Goal: Information Seeking & Learning: Learn about a topic

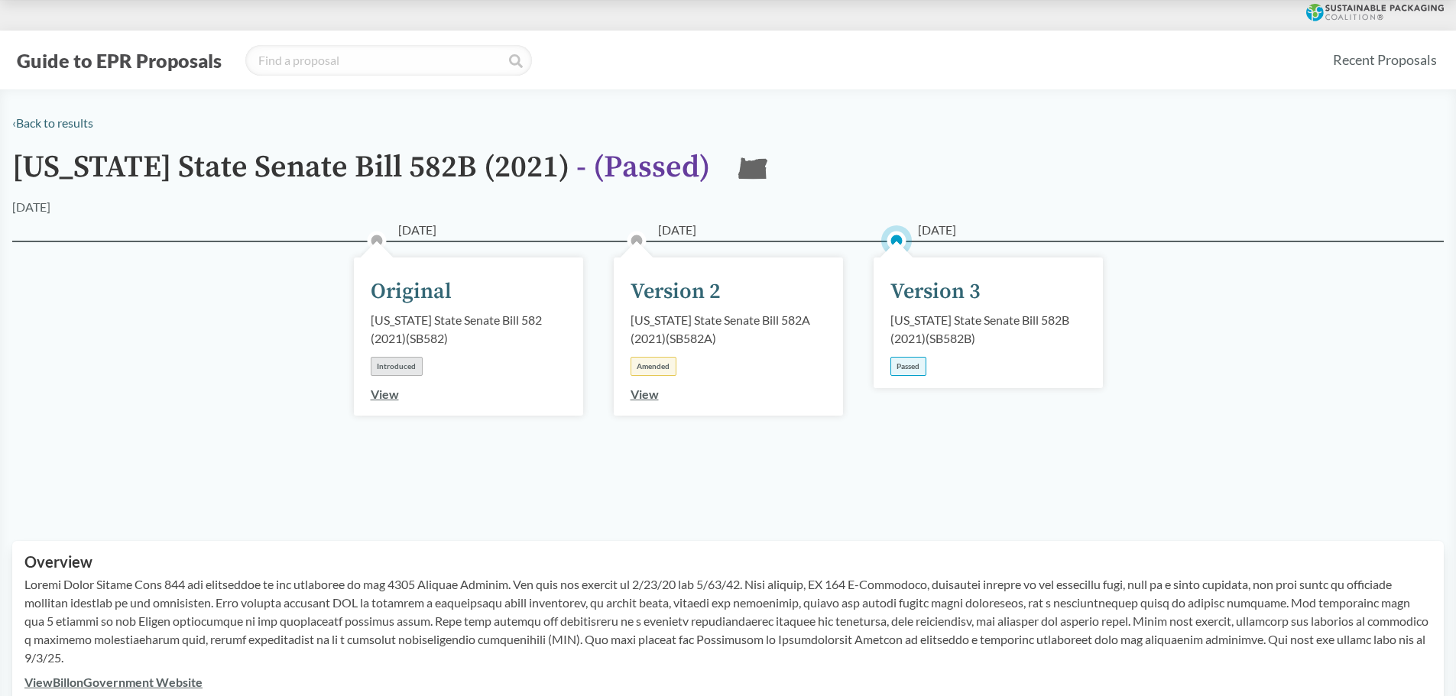
scroll to position [306, 0]
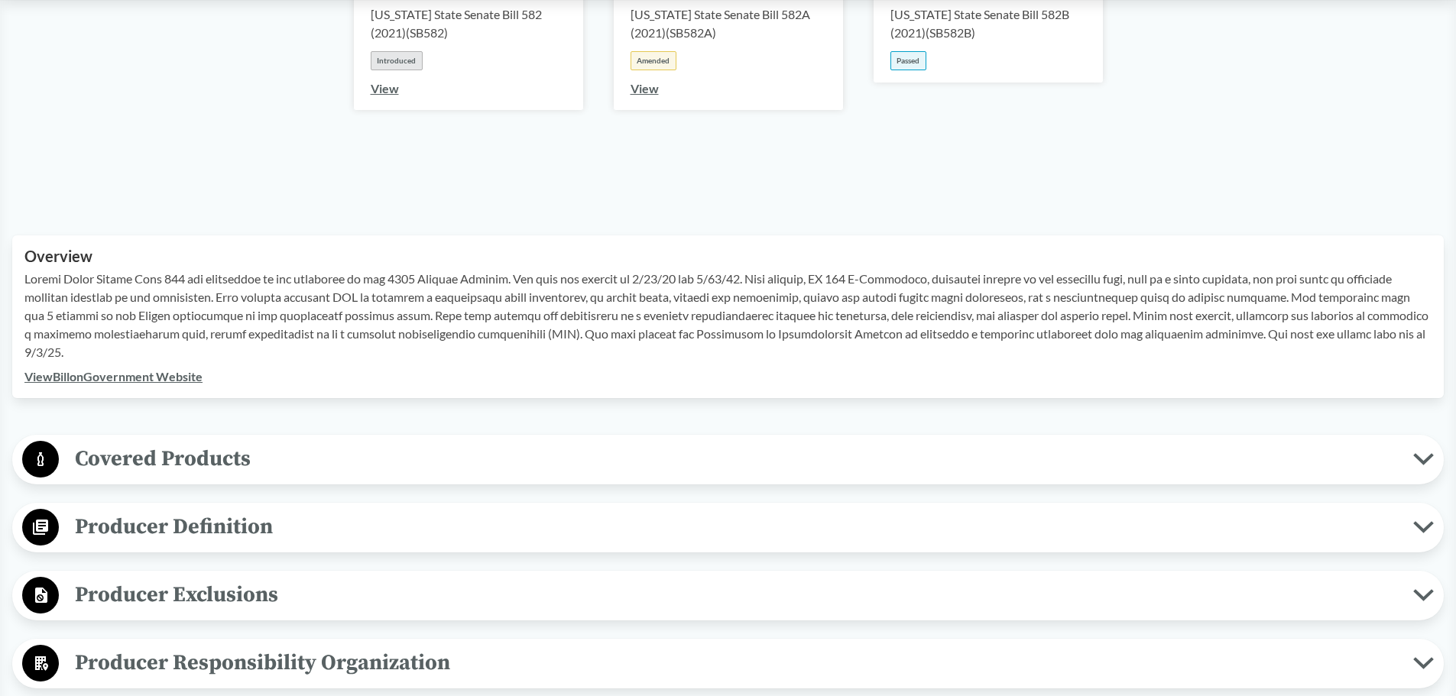
click at [417, 458] on span "Covered Products" at bounding box center [736, 459] width 1354 height 34
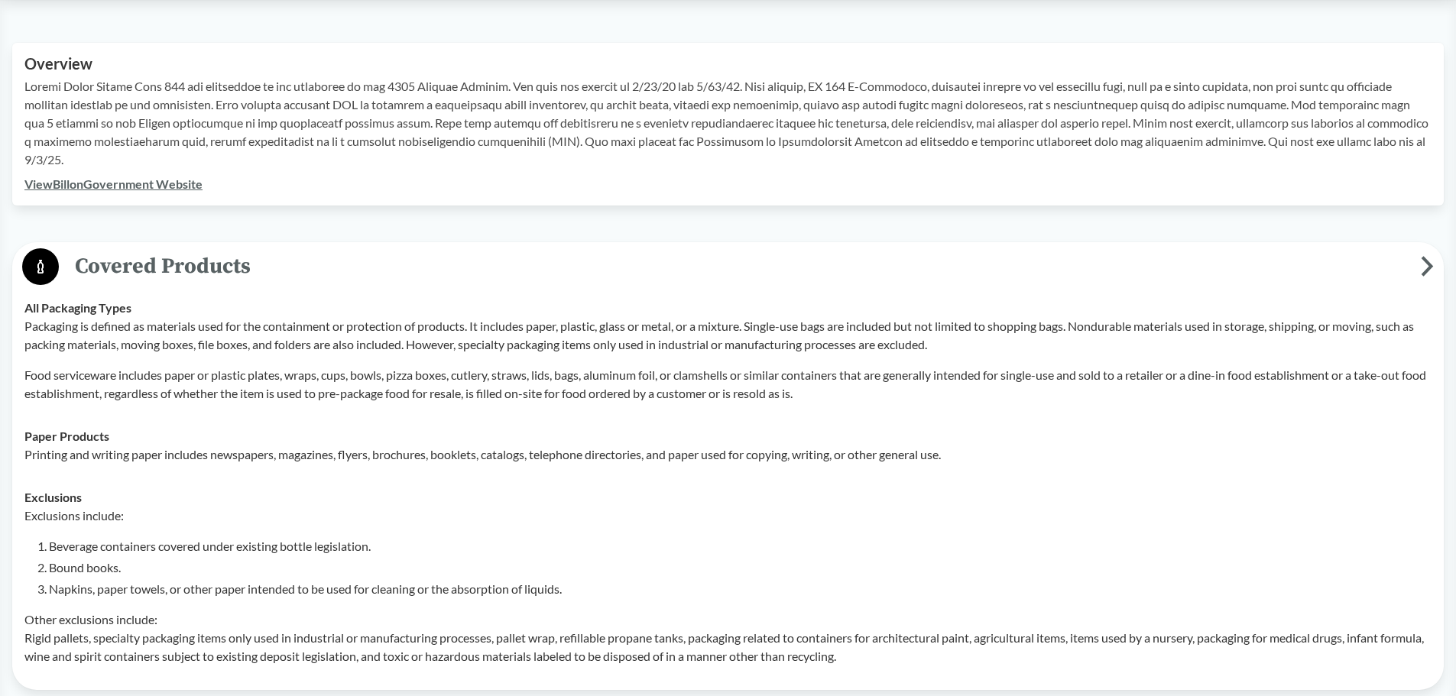
scroll to position [535, 0]
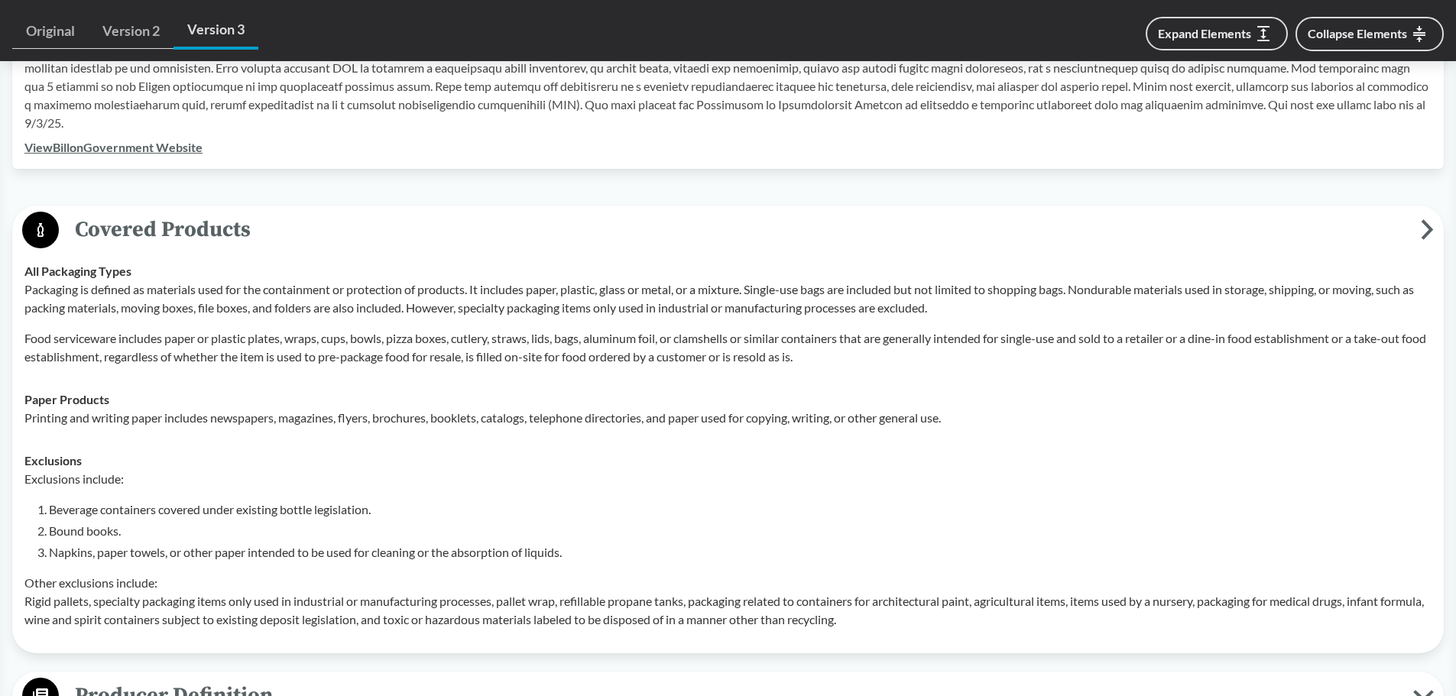
click at [245, 287] on p "Packaging is defined as materials used for the containment or protection of pro…" at bounding box center [727, 298] width 1407 height 37
click at [110, 280] on p "Packaging is defined as materials used for the containment or protection of pro…" at bounding box center [727, 298] width 1407 height 37
click at [591, 396] on div "Paper Products Printing and writing paper includes newspapers, magazines, flyer…" at bounding box center [727, 408] width 1407 height 37
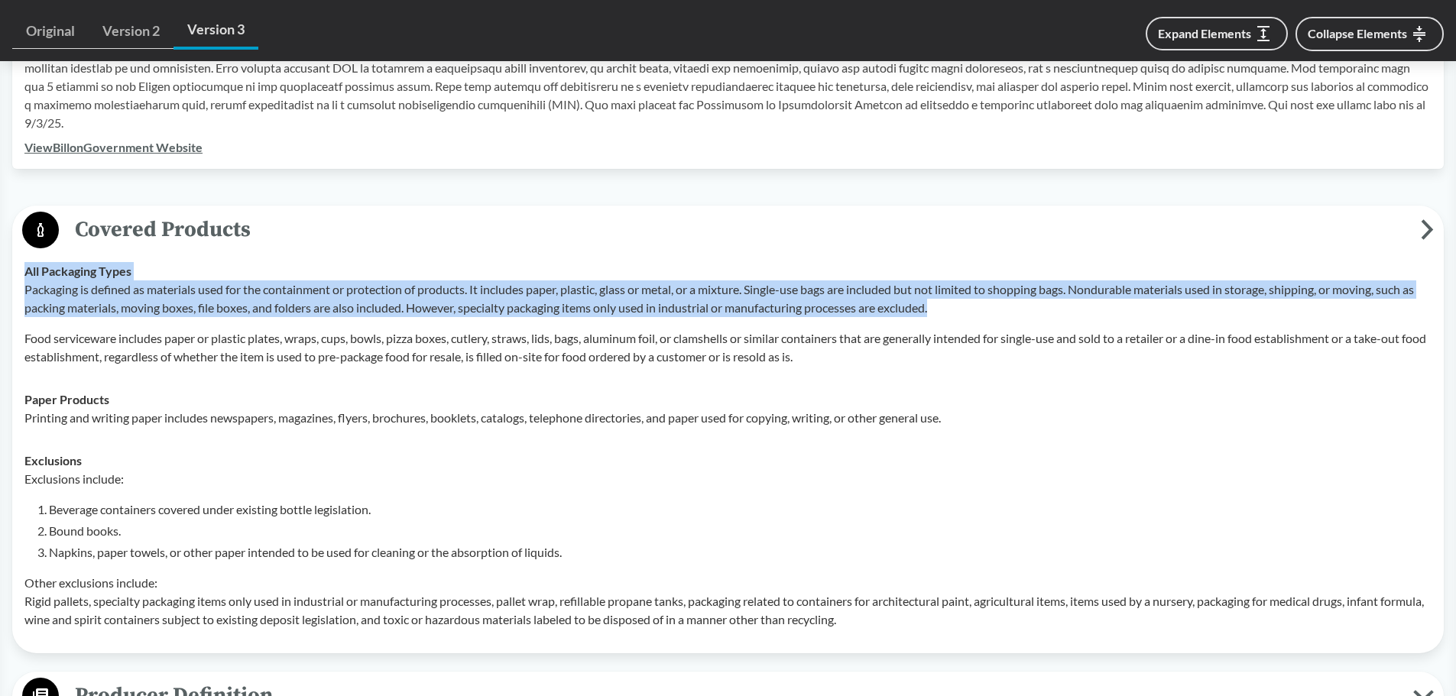
drag, startPoint x: 980, startPoint y: 309, endPoint x: -14, endPoint y: 306, distance: 993.3
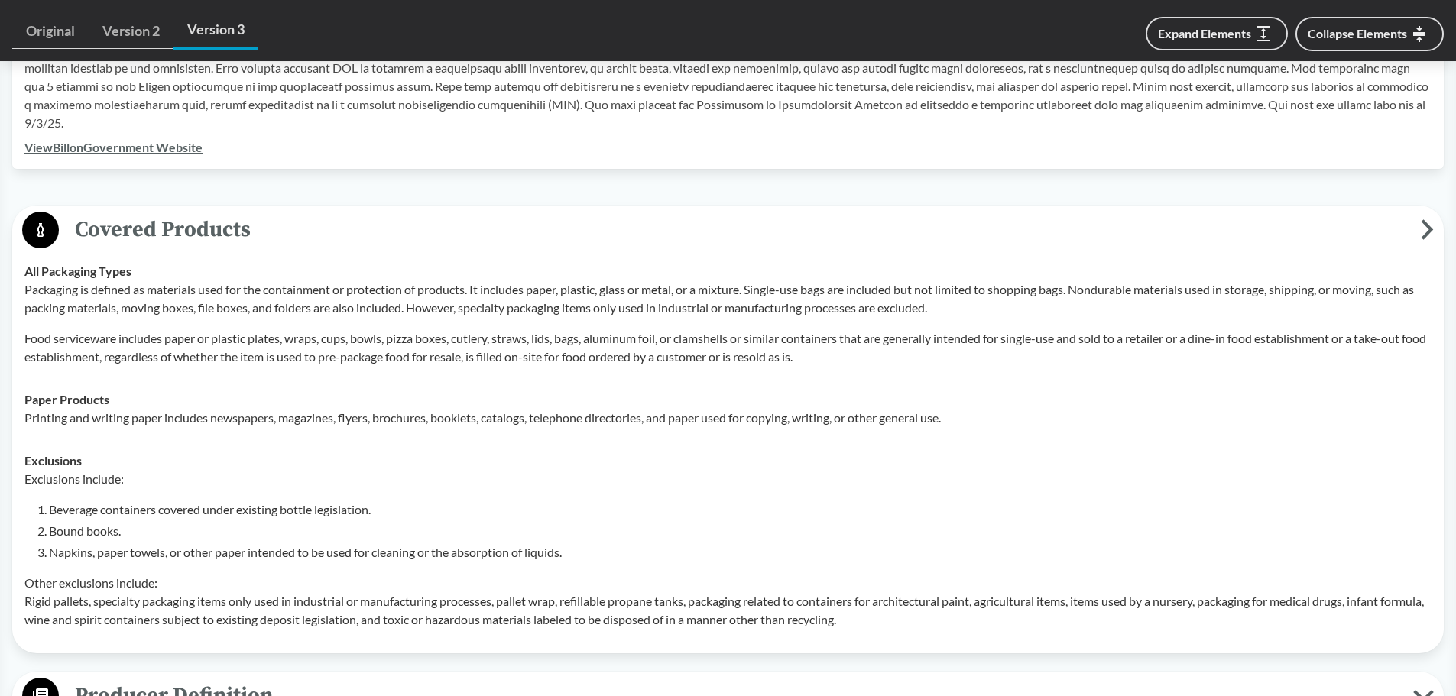
click at [220, 326] on div "Packaging is defined as materials used for the containment or protection of pro…" at bounding box center [727, 323] width 1407 height 86
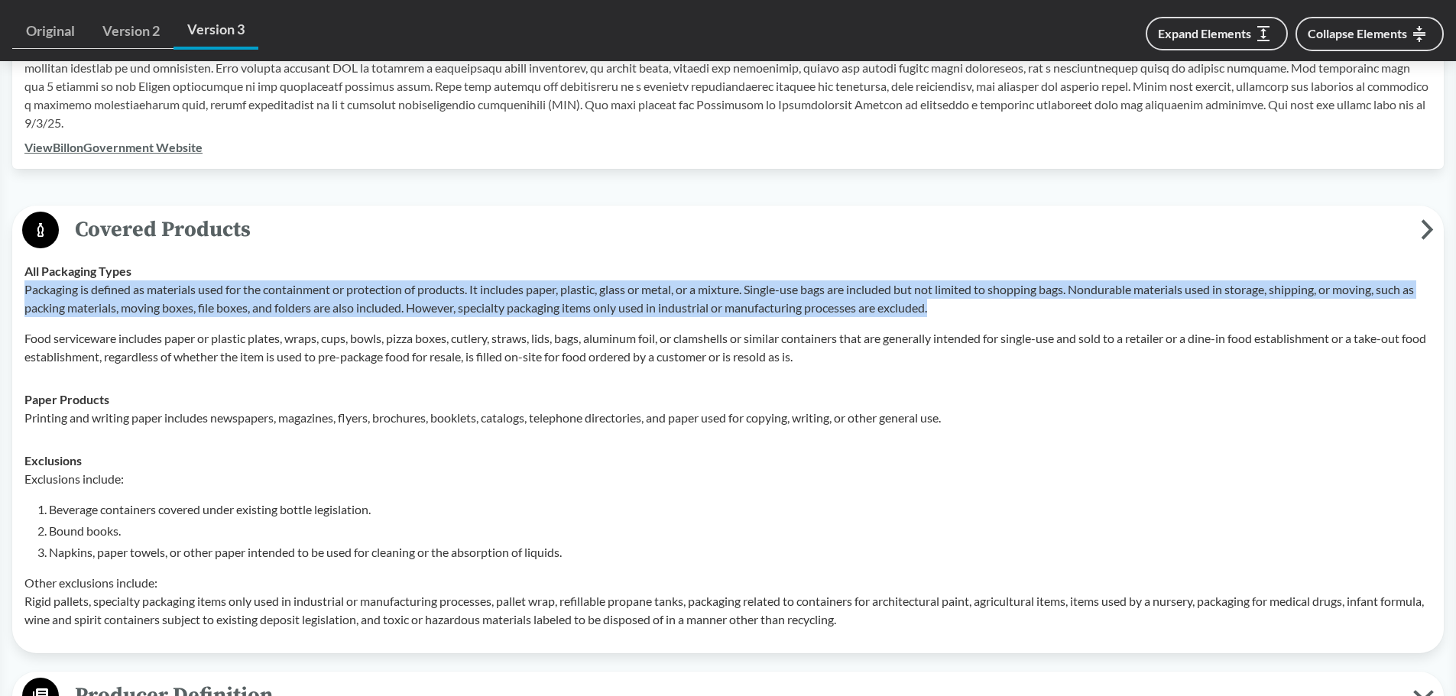
drag, startPoint x: 963, startPoint y: 305, endPoint x: 18, endPoint y: 290, distance: 945.3
click at [18, 290] on td "All Packaging Types Packaging is defined as materials used for the containment …" at bounding box center [728, 314] width 1420 height 128
copy p "Packaging is defined as materials used for the containment or protection of pro…"
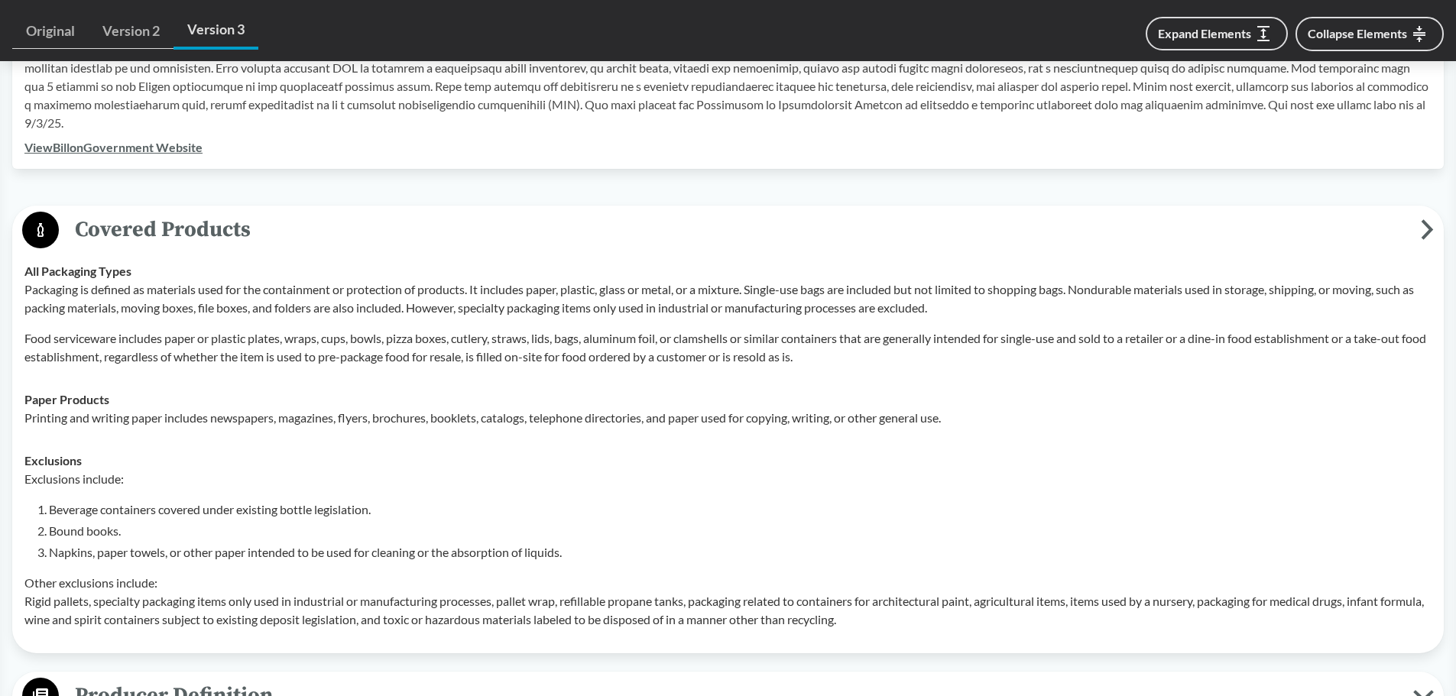
click at [329, 423] on p "Printing and writing paper includes newspapers, magazines, flyers, brochures, b…" at bounding box center [727, 418] width 1407 height 18
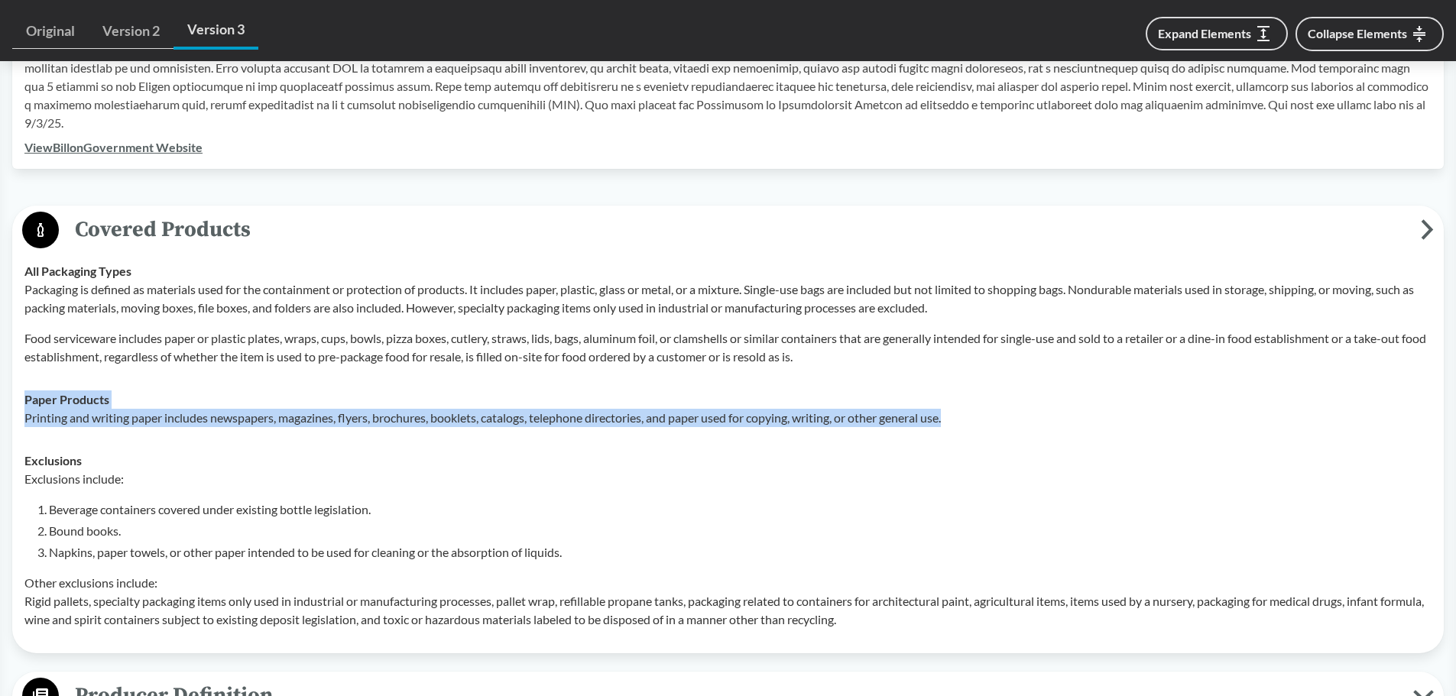
drag, startPoint x: 967, startPoint y: 415, endPoint x: 18, endPoint y: 402, distance: 949.1
click at [18, 402] on td "Paper Products Printing and writing paper includes newspapers, magazines, flyer…" at bounding box center [728, 408] width 1420 height 61
copy div "Paper Products Printing and writing paper includes newspapers, magazines, flyer…"
click at [742, 539] on li "Bound books." at bounding box center [740, 531] width 1382 height 18
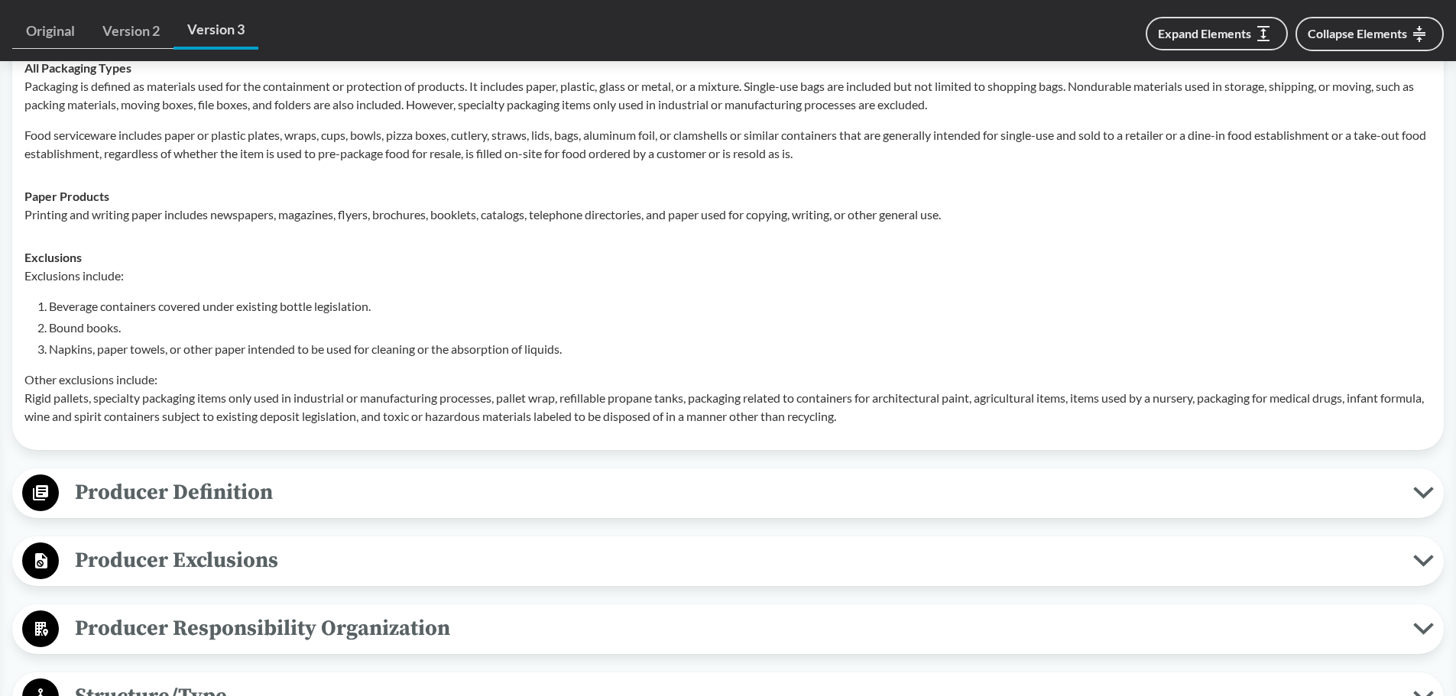
scroll to position [764, 0]
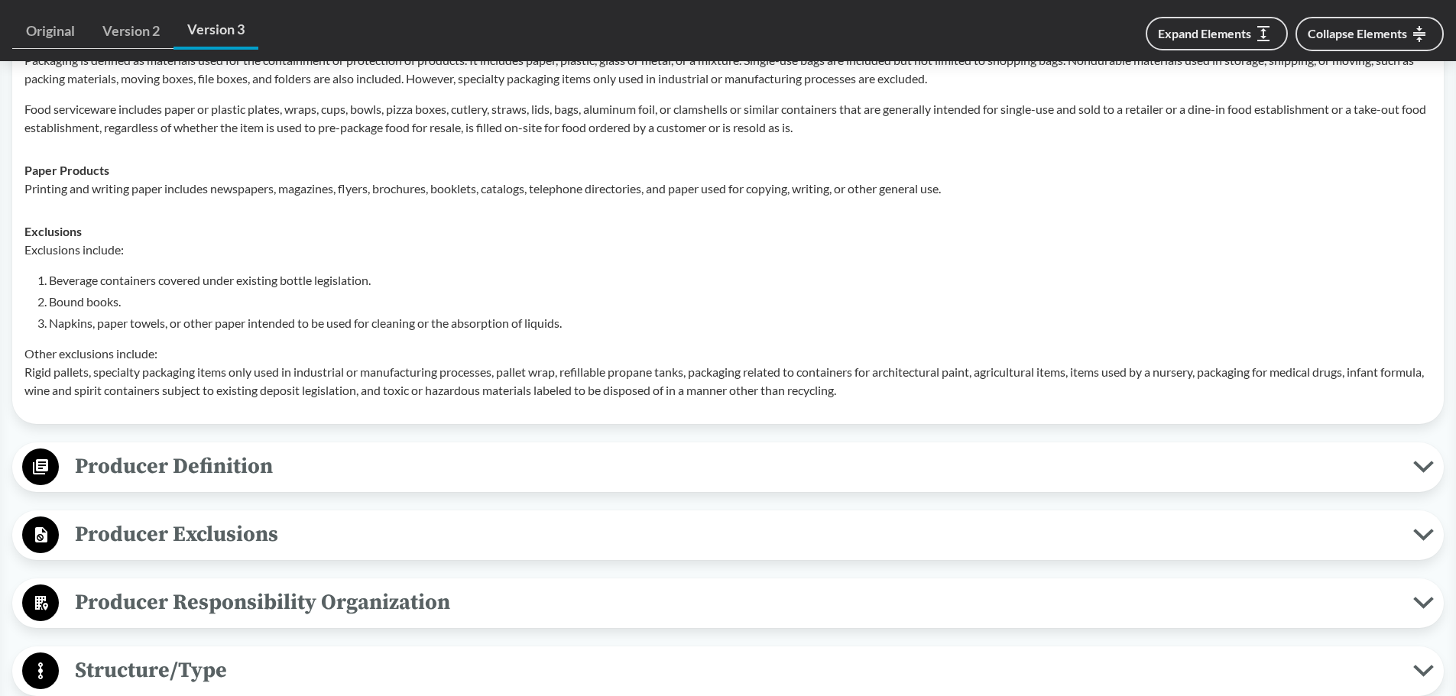
click at [342, 470] on span "Producer Definition" at bounding box center [736, 466] width 1354 height 34
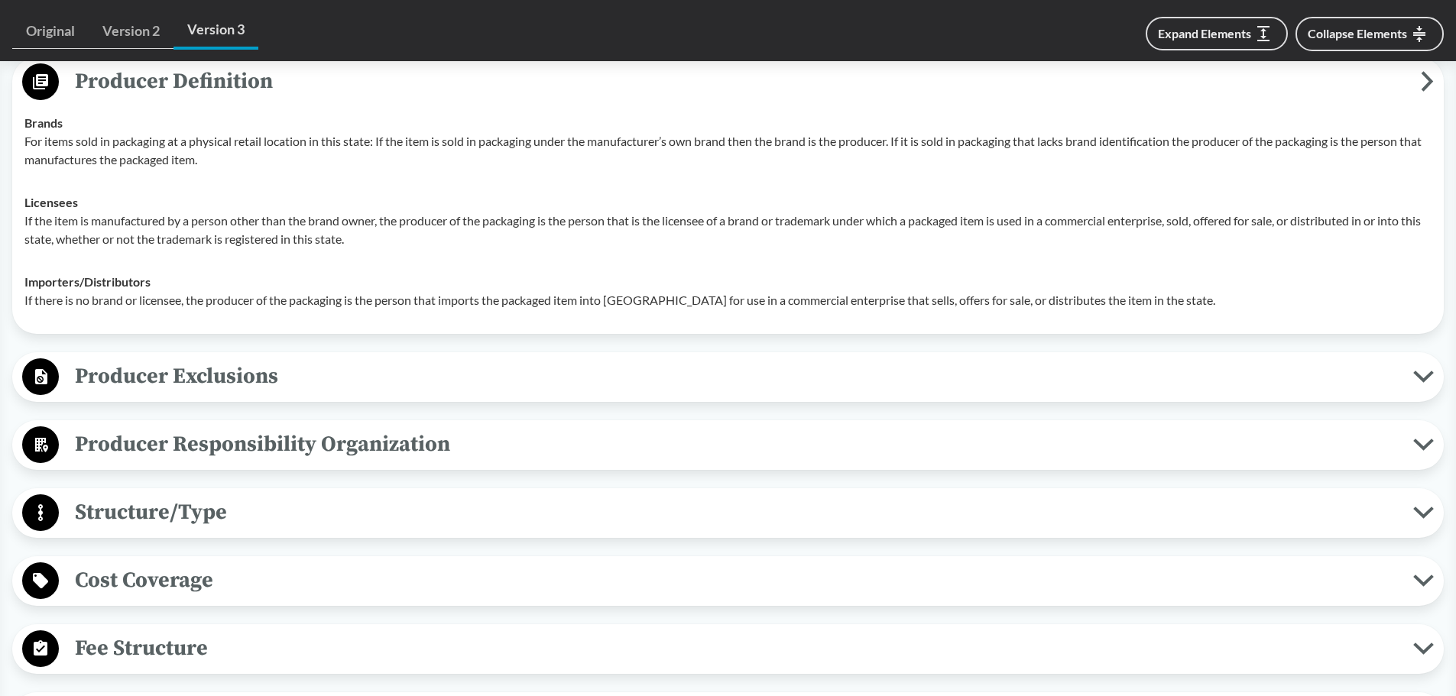
scroll to position [1223, 0]
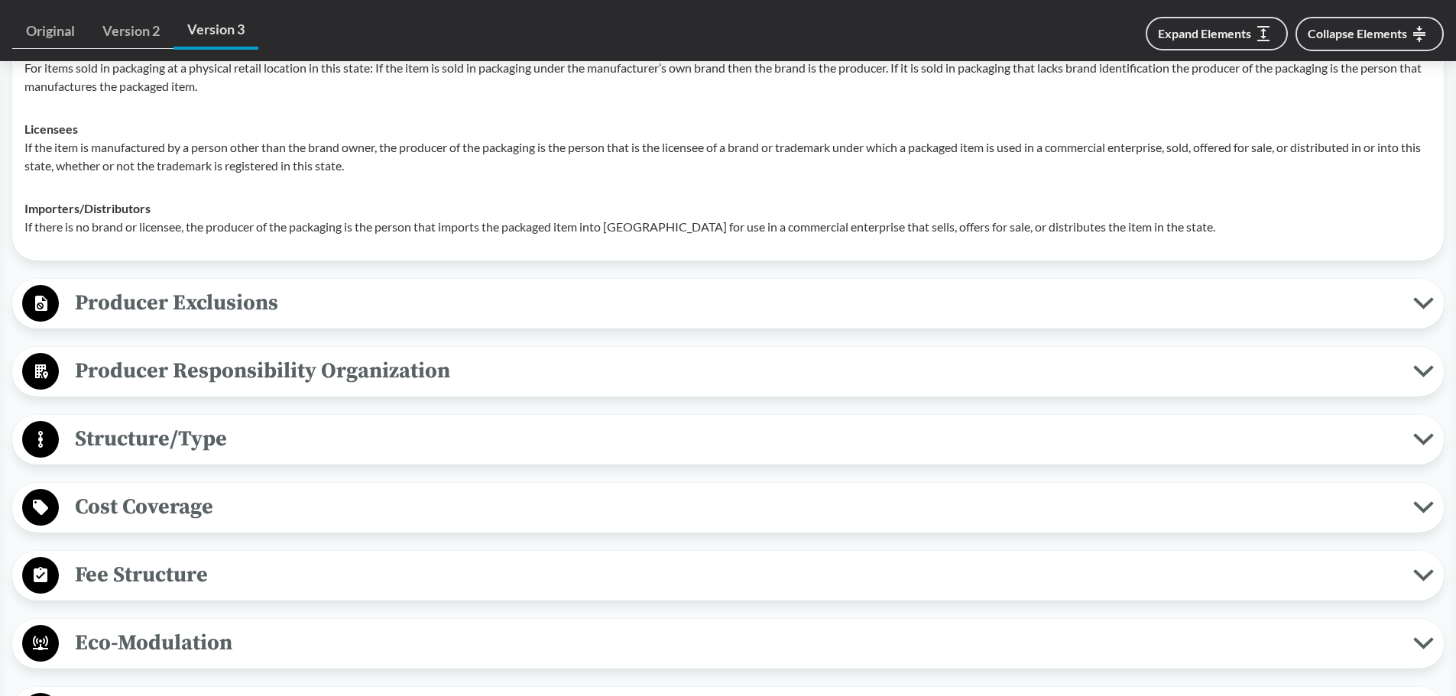
click at [984, 308] on span "Producer Exclusions" at bounding box center [736, 303] width 1354 height 34
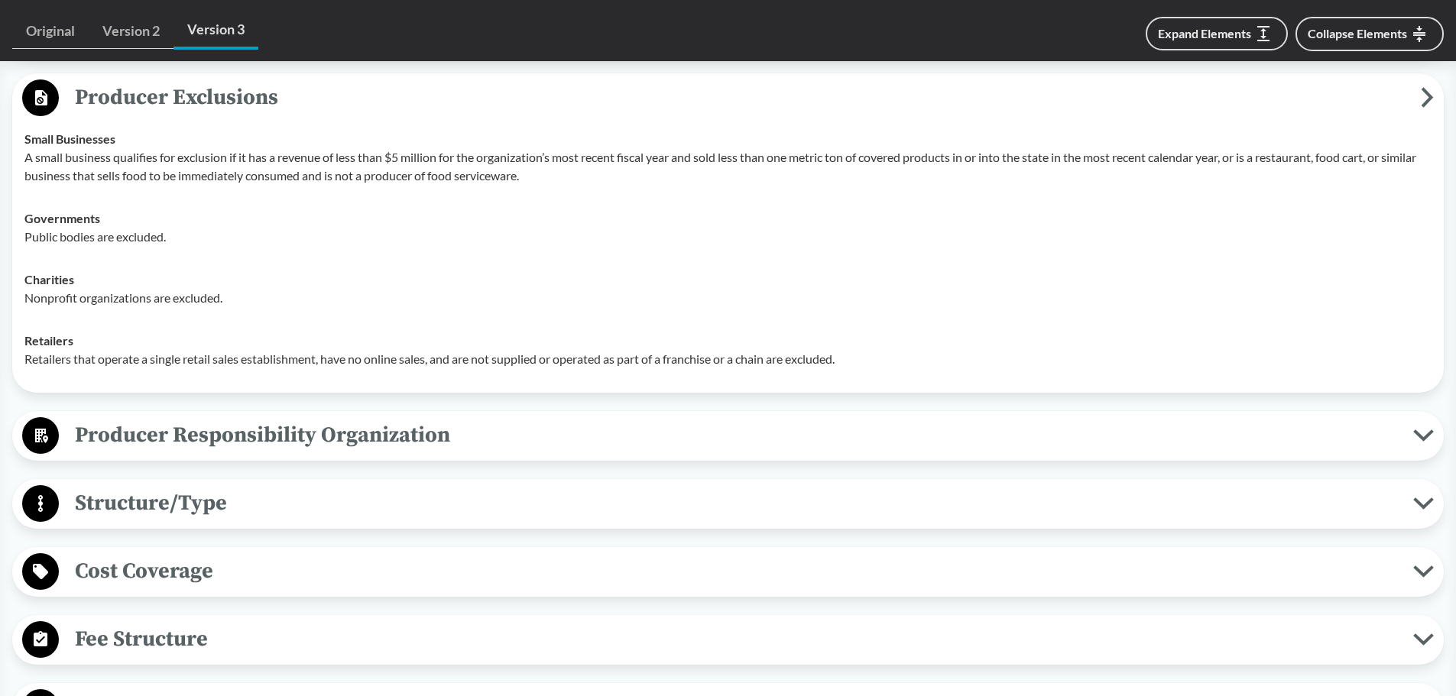
scroll to position [1452, 0]
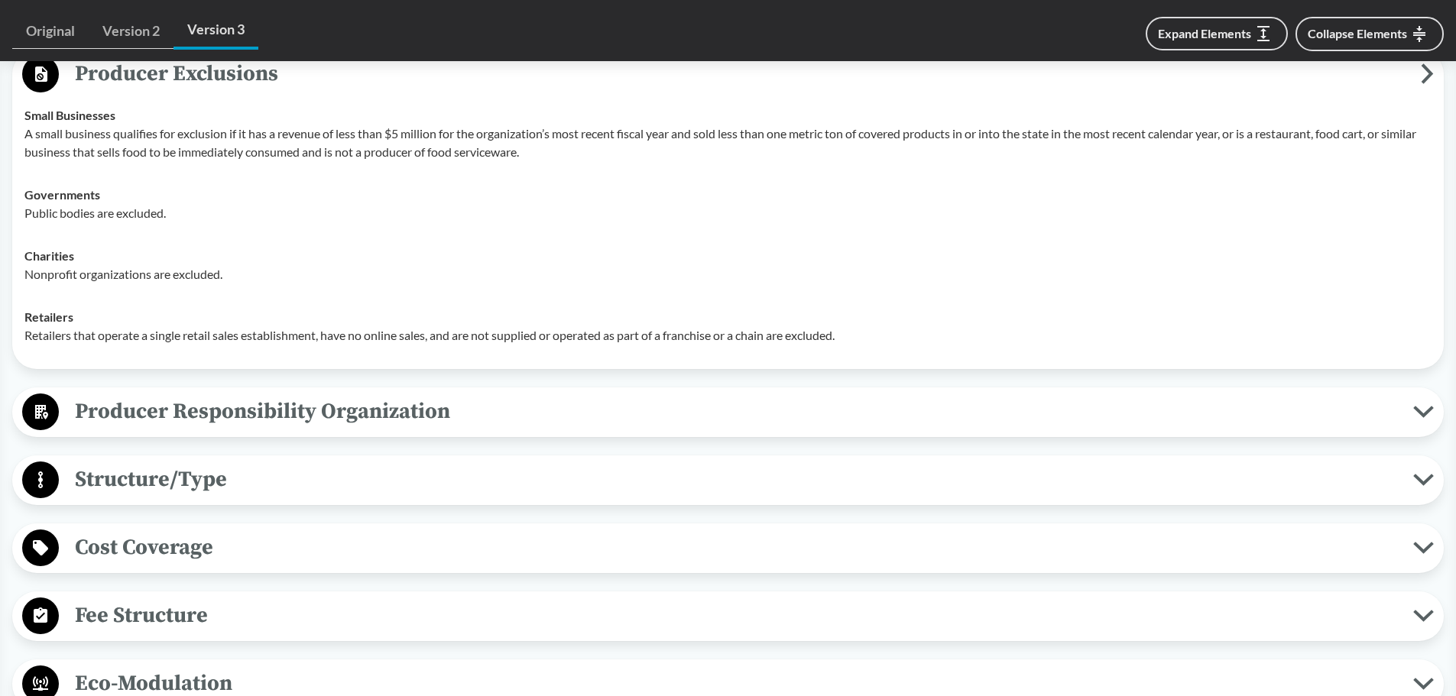
click at [387, 427] on span "Producer Responsibility Organization" at bounding box center [736, 411] width 1354 height 34
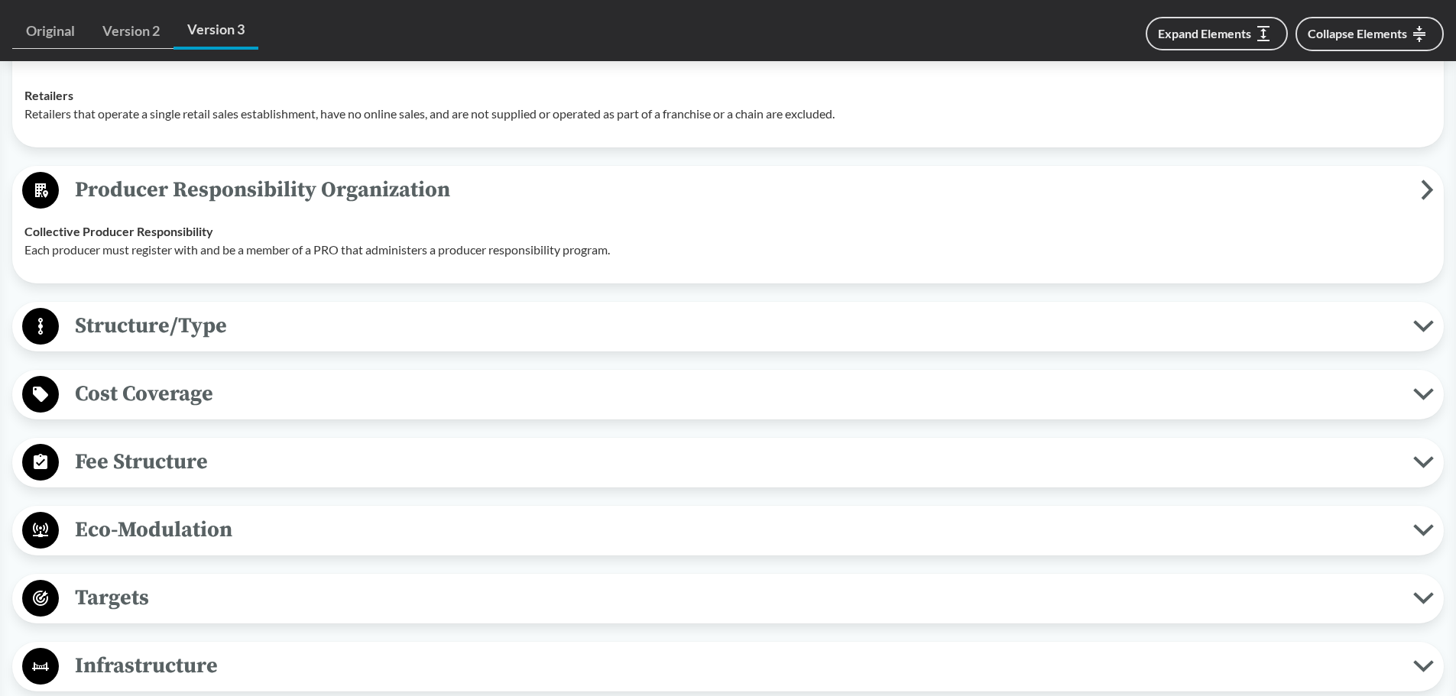
scroll to position [1681, 0]
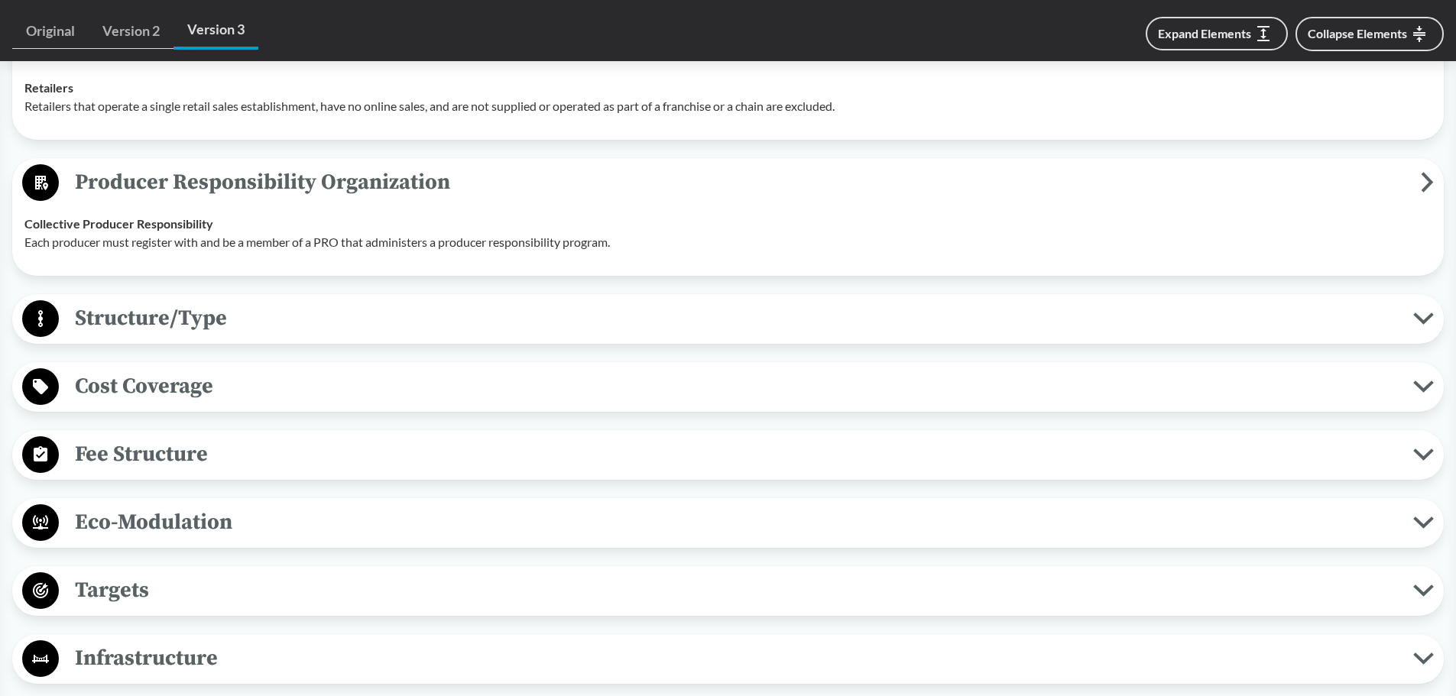
click at [371, 325] on span "Structure/Type" at bounding box center [736, 318] width 1354 height 34
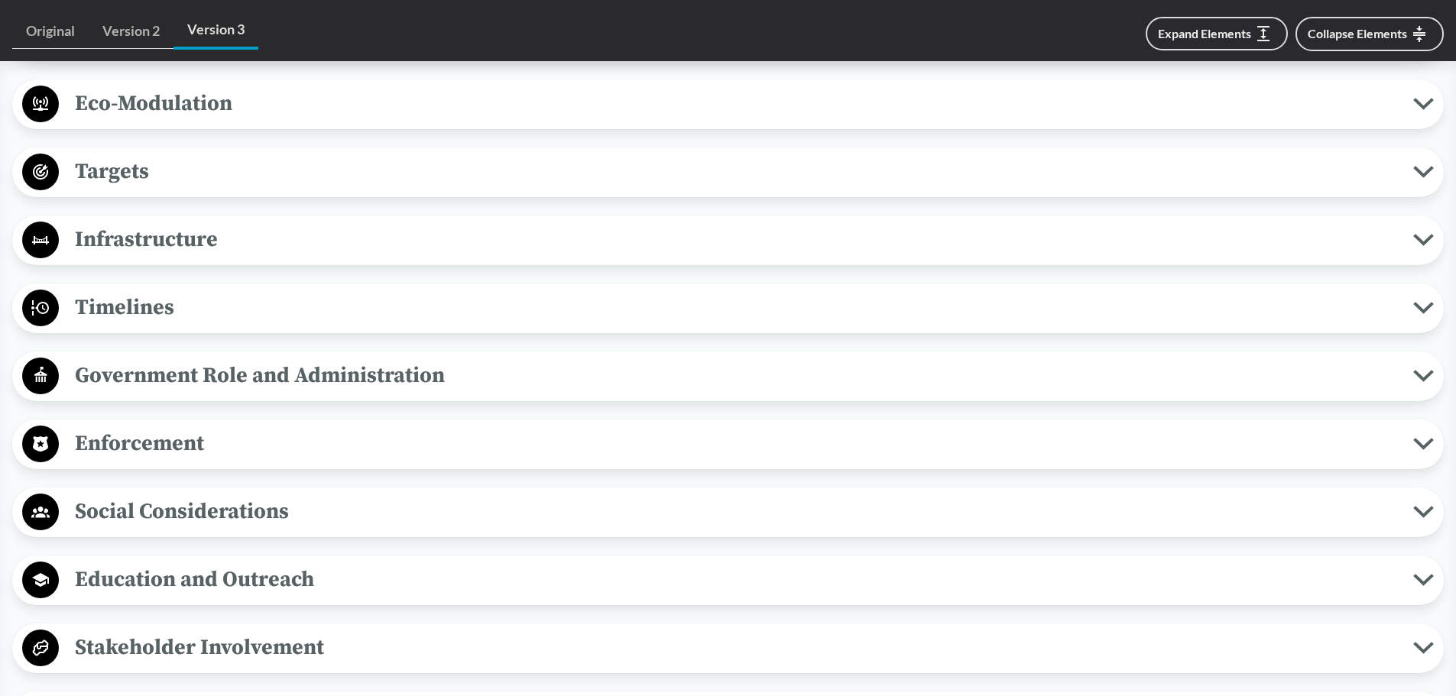
scroll to position [2216, 0]
